Goal: Use online tool/utility: Utilize a website feature to perform a specific function

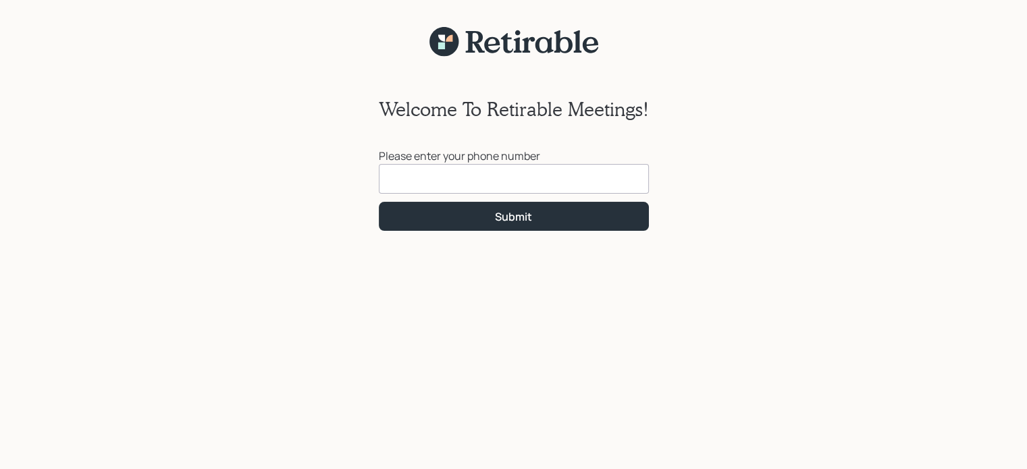
click at [435, 172] on input at bounding box center [514, 179] width 270 height 30
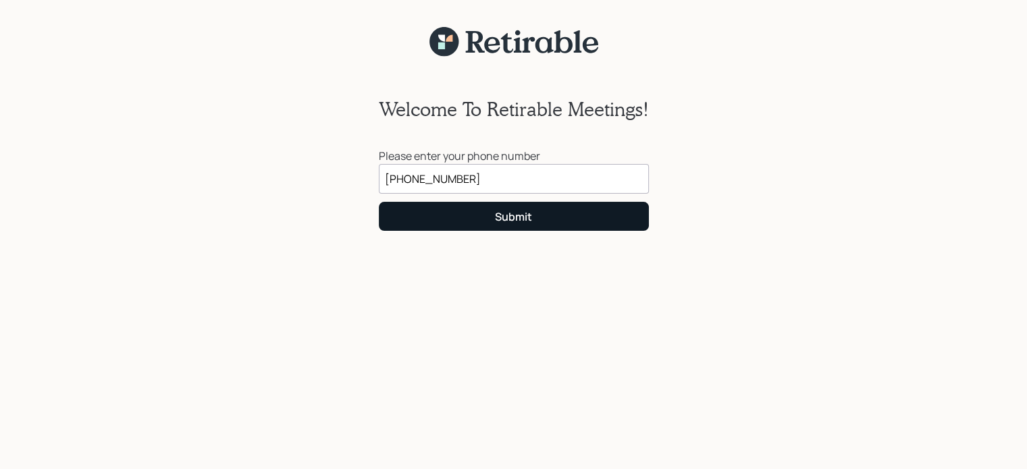
type input "[PHONE_NUMBER]"
click at [445, 213] on button "Submit" at bounding box center [514, 216] width 270 height 29
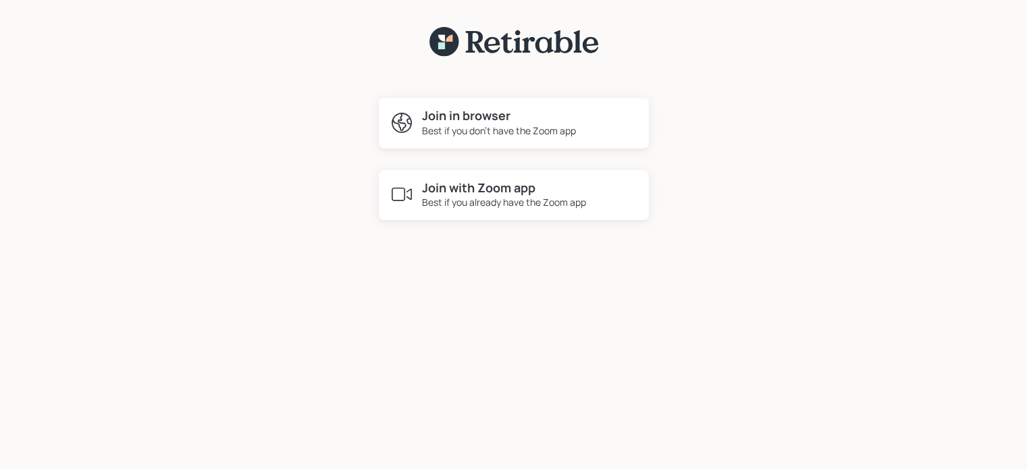
click at [492, 183] on h4 "Join with Zoom app" at bounding box center [504, 188] width 164 height 15
